Goal: Information Seeking & Learning: Learn about a topic

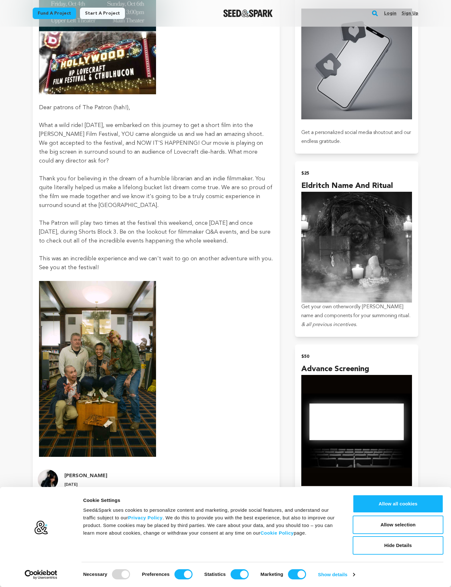
scroll to position [476, 0]
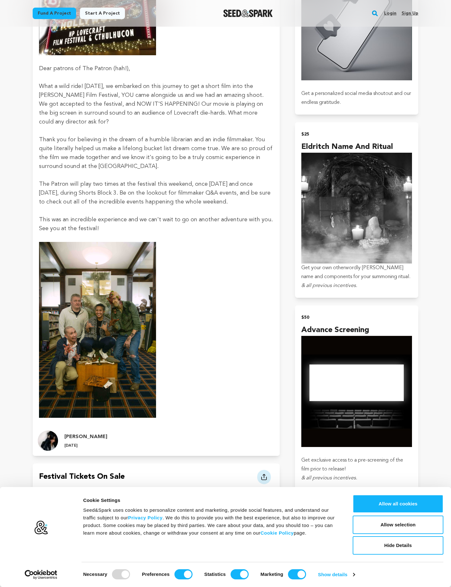
click at [73, 338] on img at bounding box center [97, 330] width 117 height 176
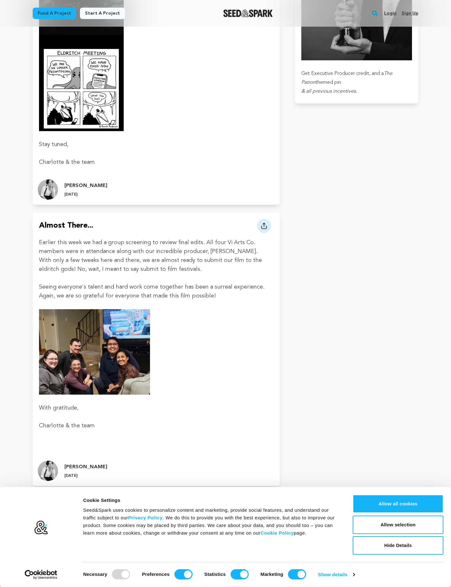
scroll to position [0, 0]
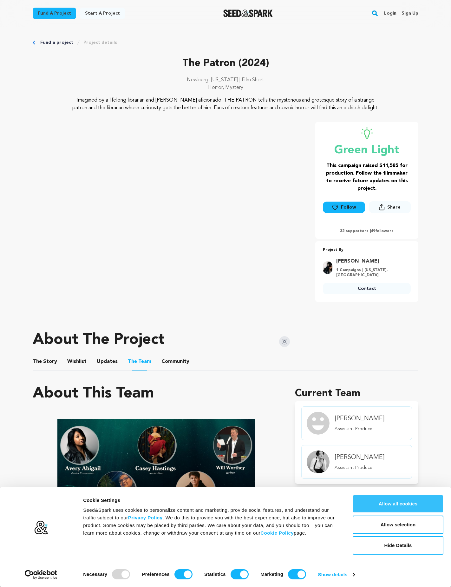
click at [404, 507] on button "Allow all cookies" at bounding box center [398, 504] width 91 height 18
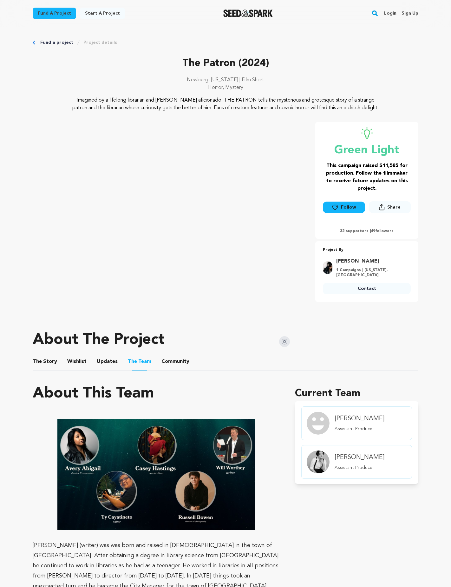
click at [41, 355] on button "The Story" at bounding box center [44, 362] width 15 height 15
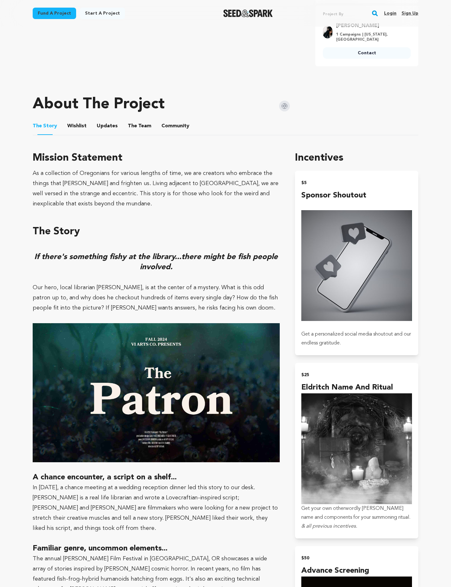
scroll to position [183, 0]
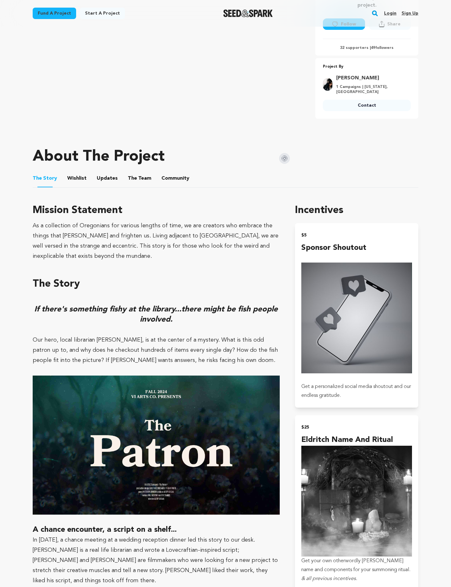
click at [108, 176] on button "Updates" at bounding box center [107, 179] width 15 height 15
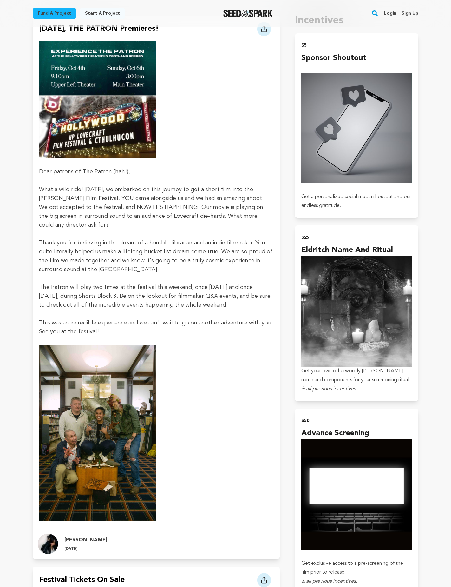
scroll to position [448, 0]
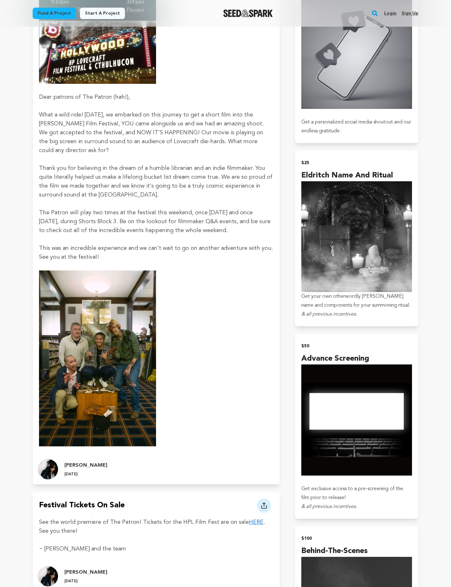
click at [112, 367] on img at bounding box center [97, 359] width 117 height 176
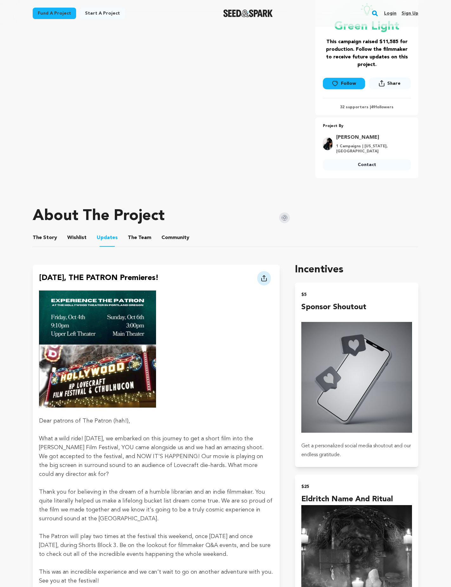
scroll to position [0, 0]
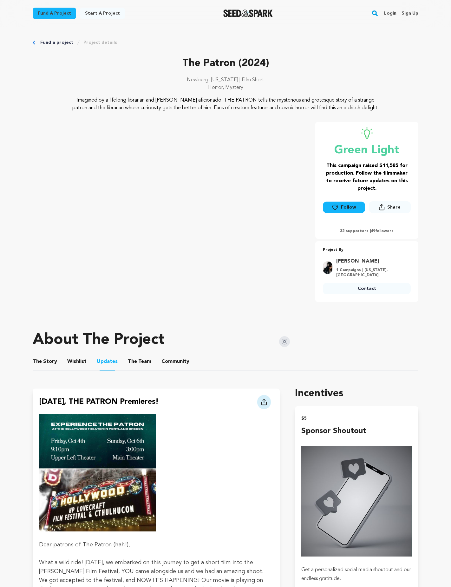
scroll to position [183, 0]
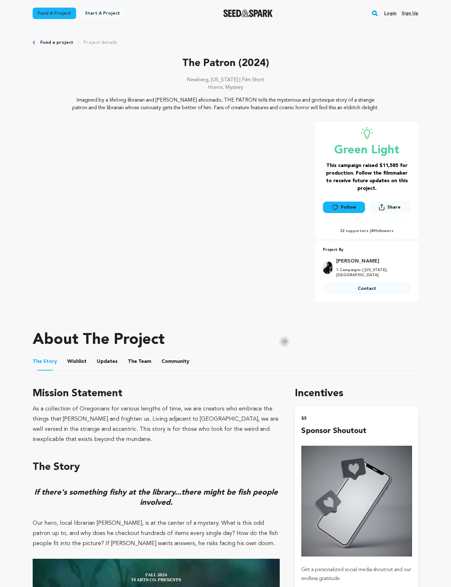
click at [235, 328] on div "About The Project" at bounding box center [161, 339] width 257 height 25
click at [234, 312] on div at bounding box center [226, 317] width 386 height 10
